Goal: Check status: Check status

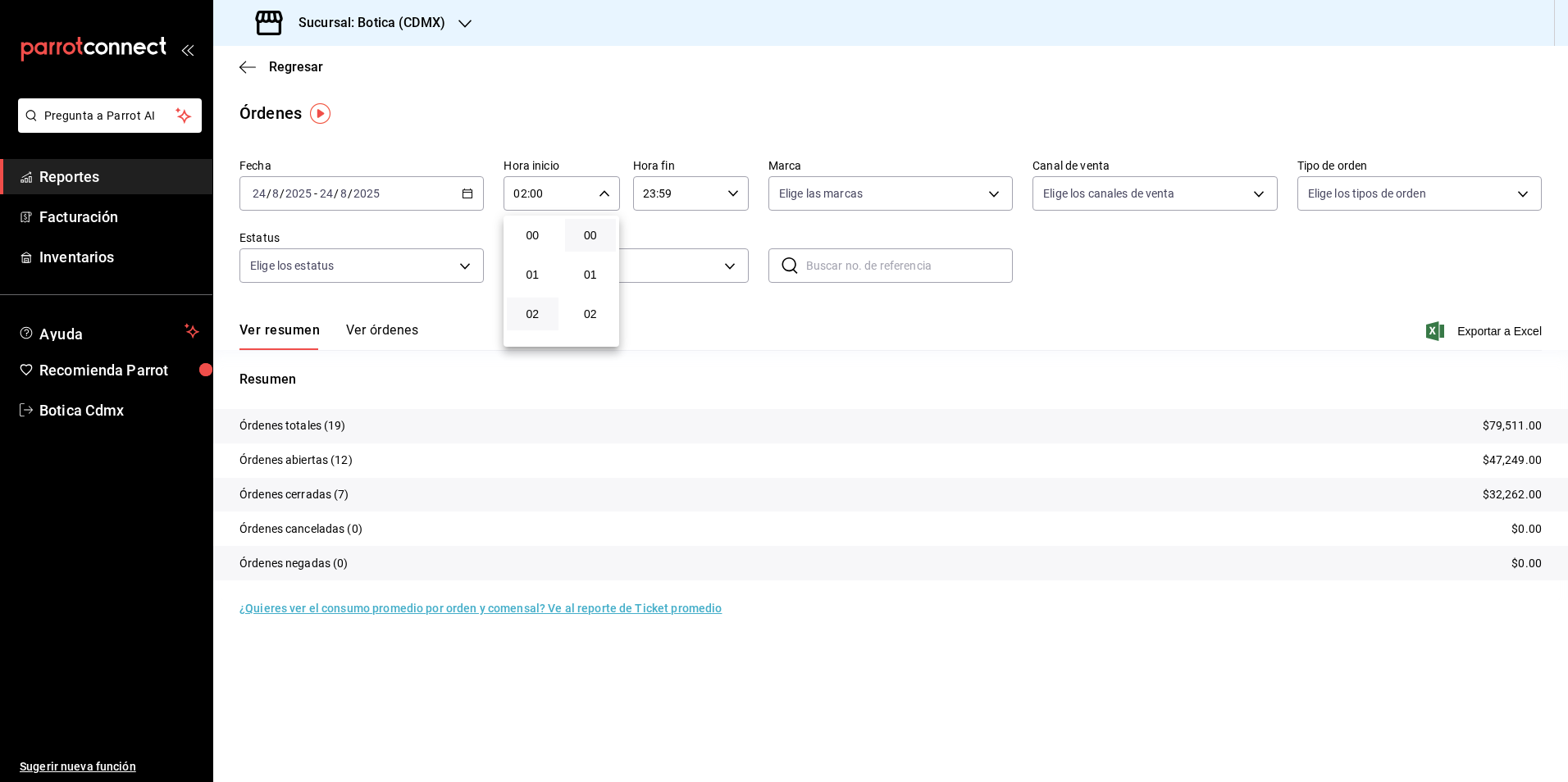
scroll to position [82, 0]
click at [534, 277] on span "03" at bounding box center [533, 272] width 32 height 13
type input "03:00"
click at [292, 73] on div at bounding box center [784, 391] width 1568 height 782
click at [293, 68] on span "Regresar" at bounding box center [296, 66] width 54 height 16
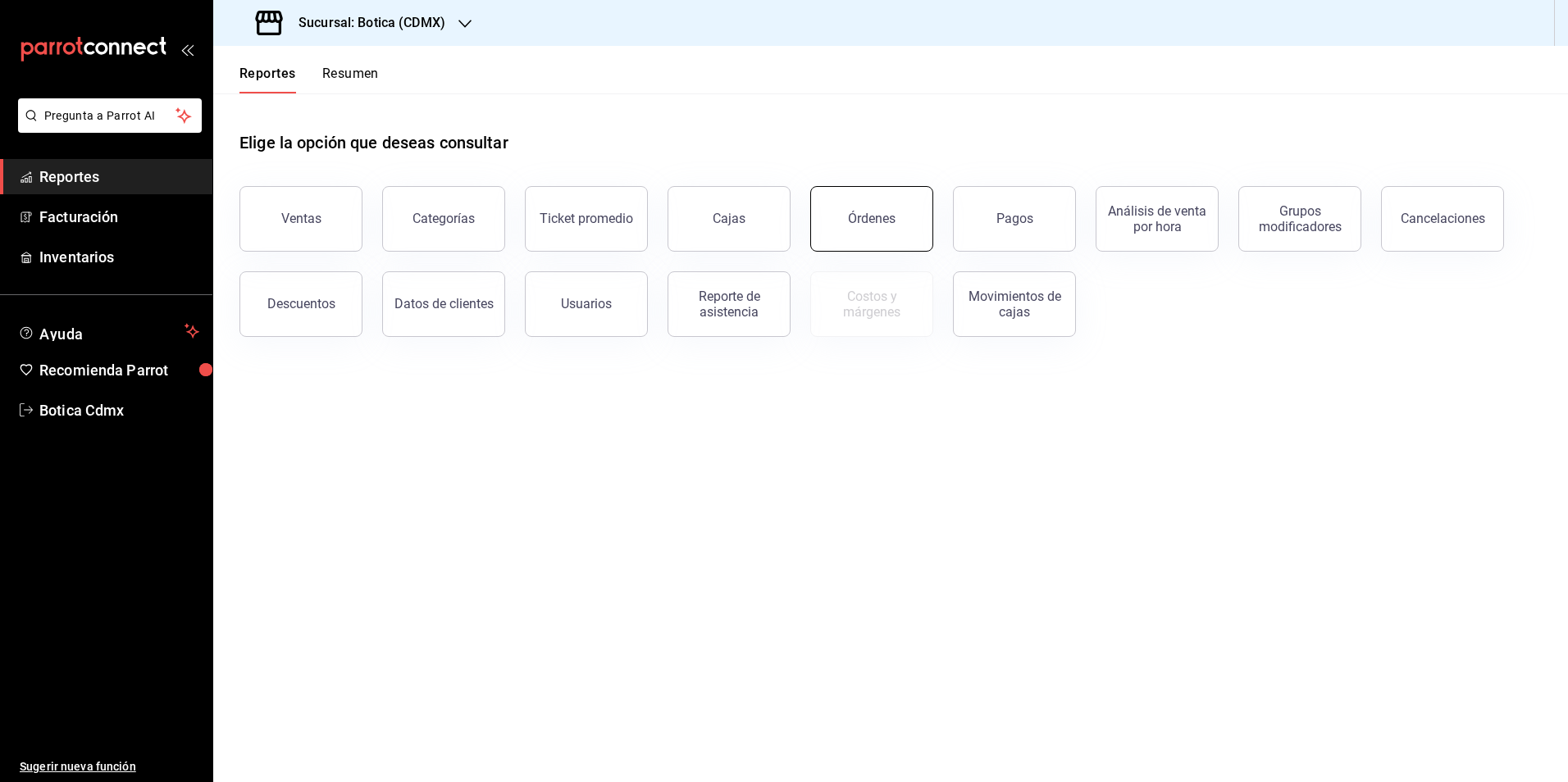
click at [883, 222] on div "Órdenes" at bounding box center [871, 218] width 48 height 16
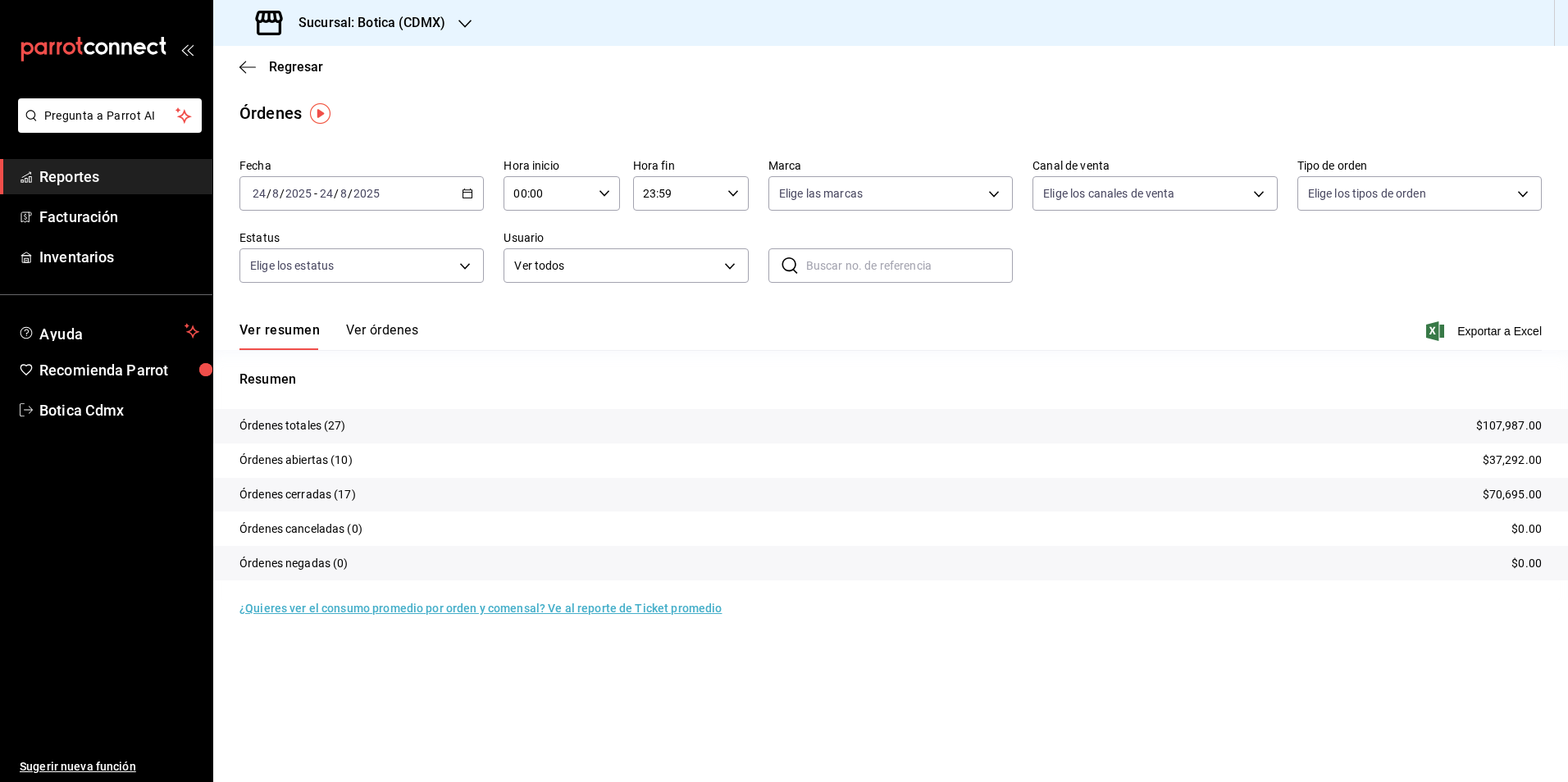
click at [564, 190] on input "00:00" at bounding box center [547, 193] width 88 height 33
click at [536, 310] on span "02" at bounding box center [533, 314] width 32 height 13
click at [593, 287] on button "14" at bounding box center [591, 294] width 52 height 33
type input "02:14"
